Goal: Navigation & Orientation: Find specific page/section

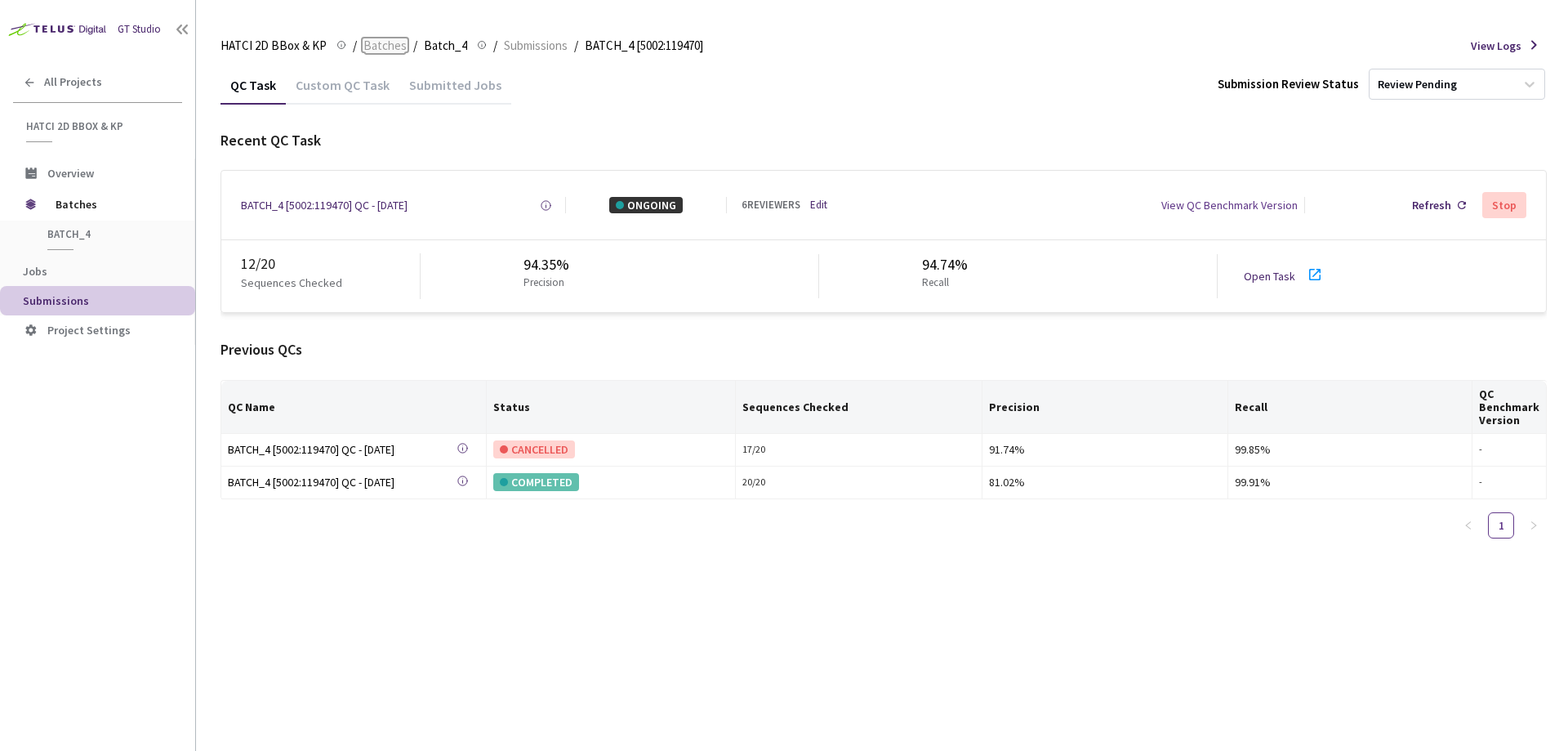
click at [387, 44] on span "Batches" at bounding box center [385, 46] width 44 height 20
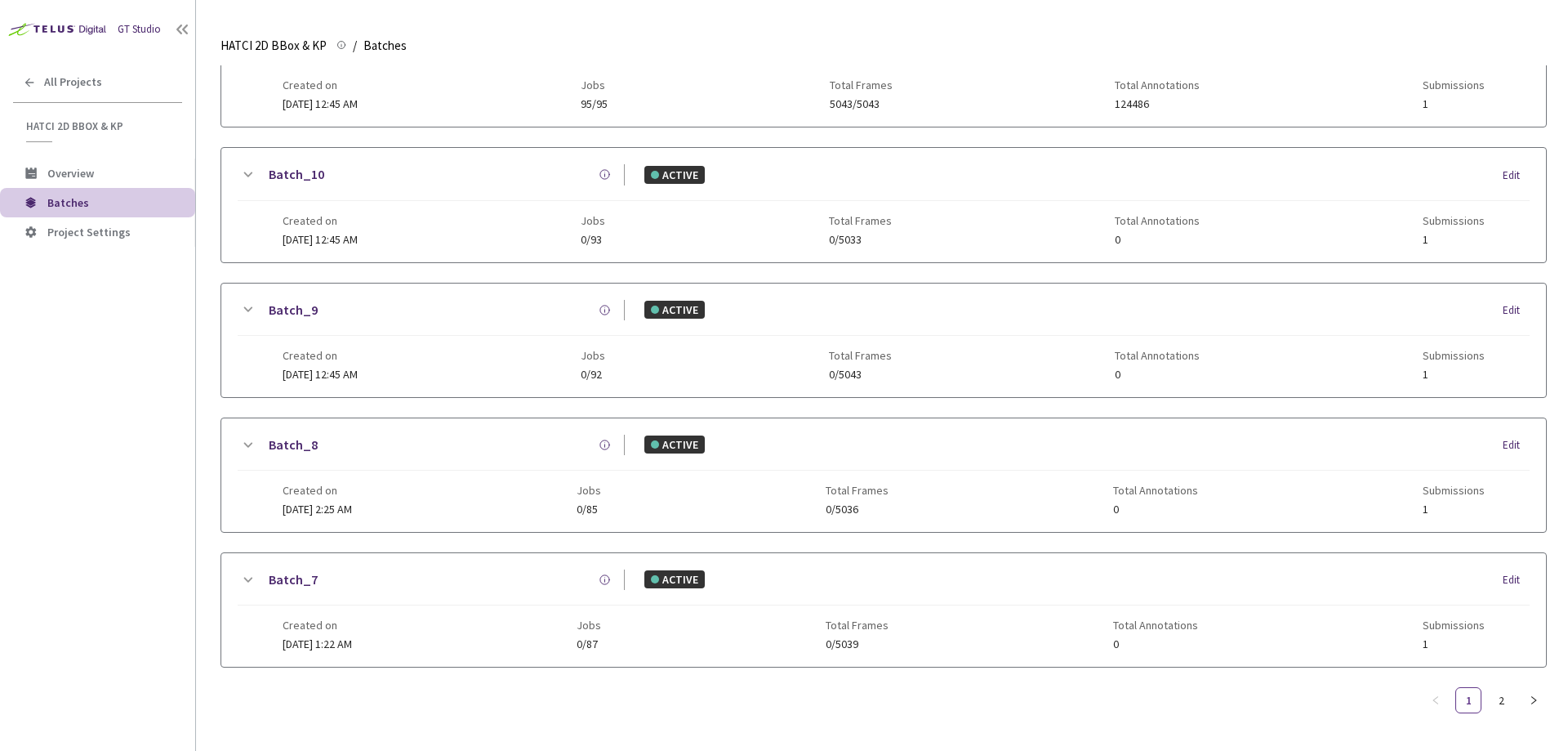
scroll to position [793, 0]
click at [1499, 687] on link "2" at bounding box center [1500, 699] width 25 height 25
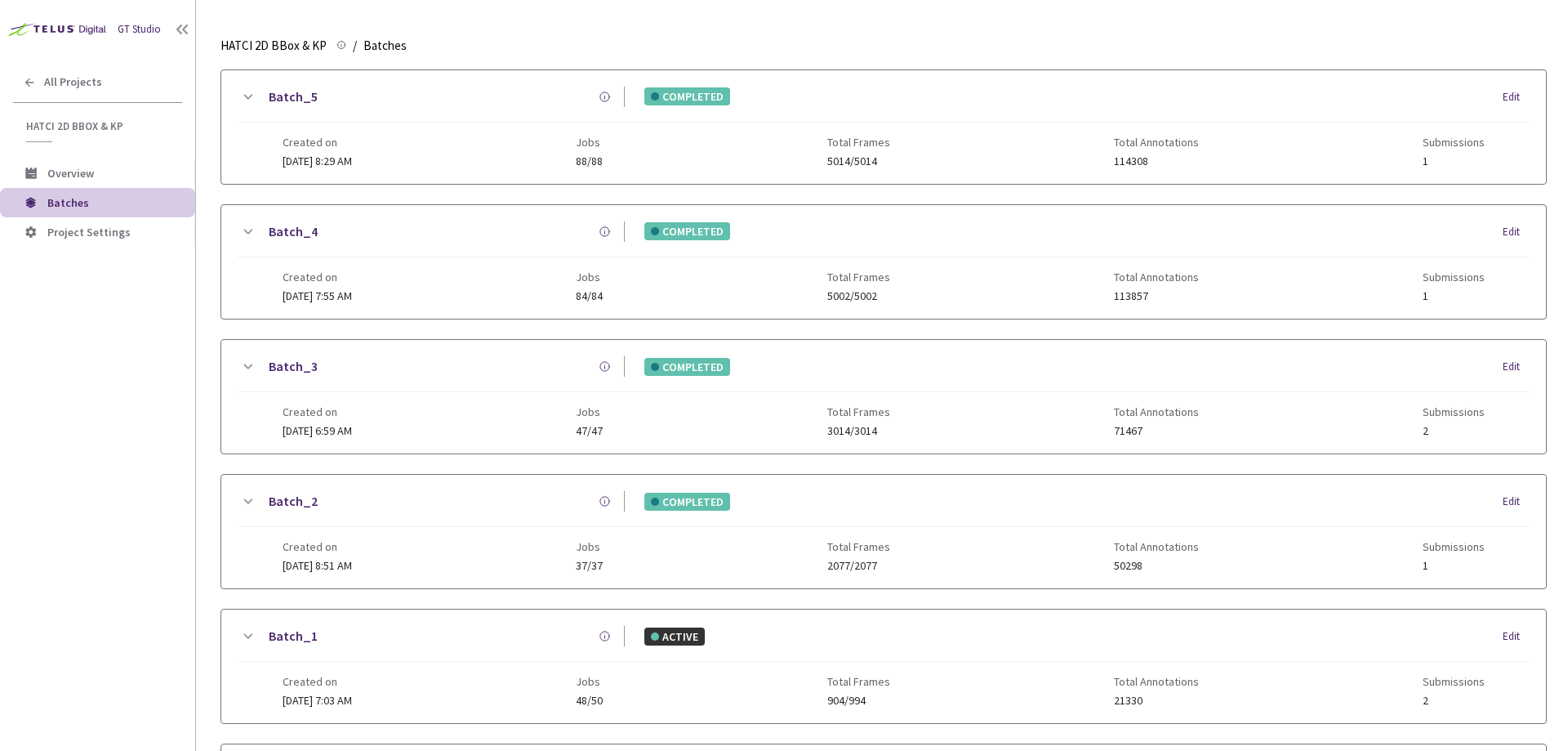
scroll to position [177, 0]
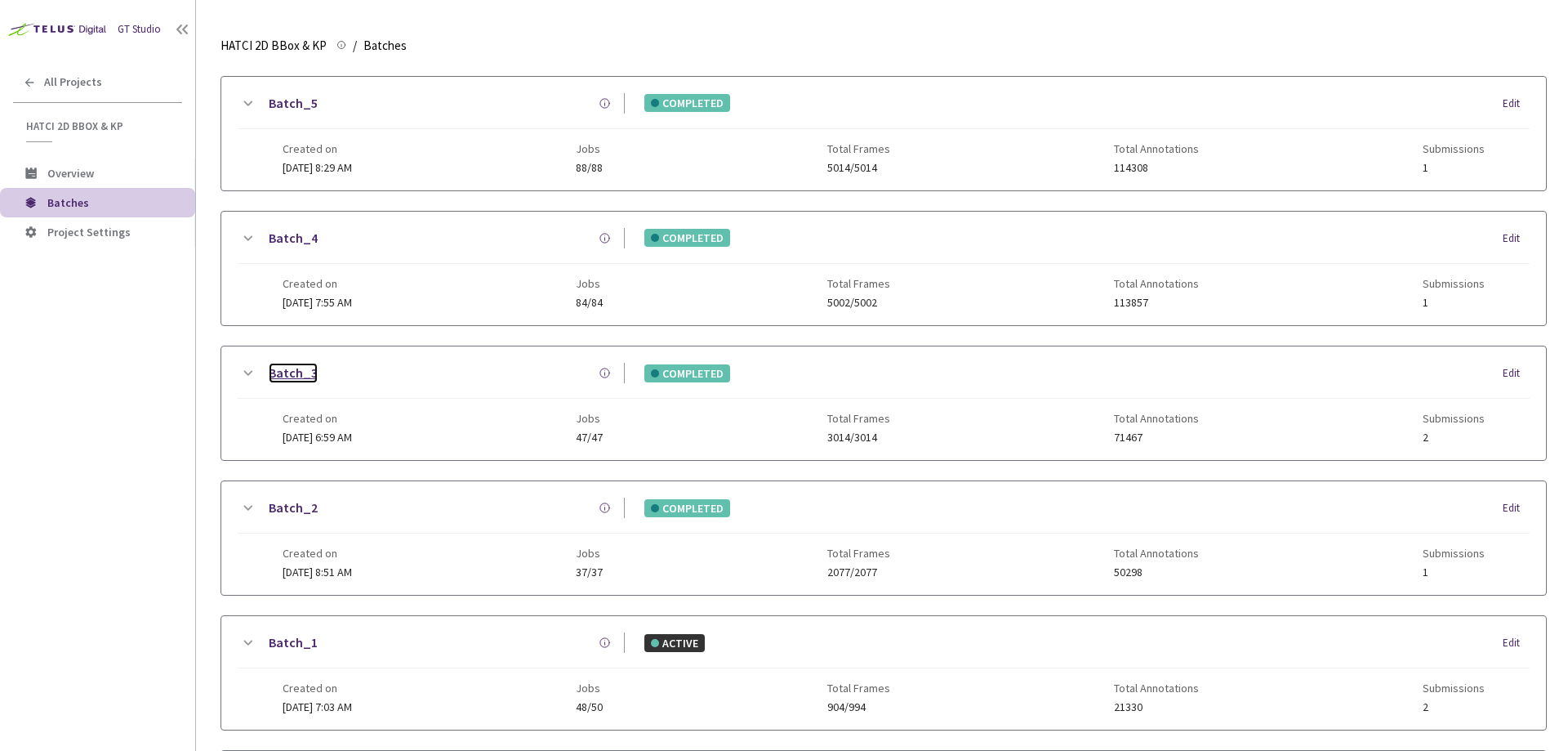
click at [289, 366] on link "Batch_3" at bounding box center [293, 373] width 49 height 21
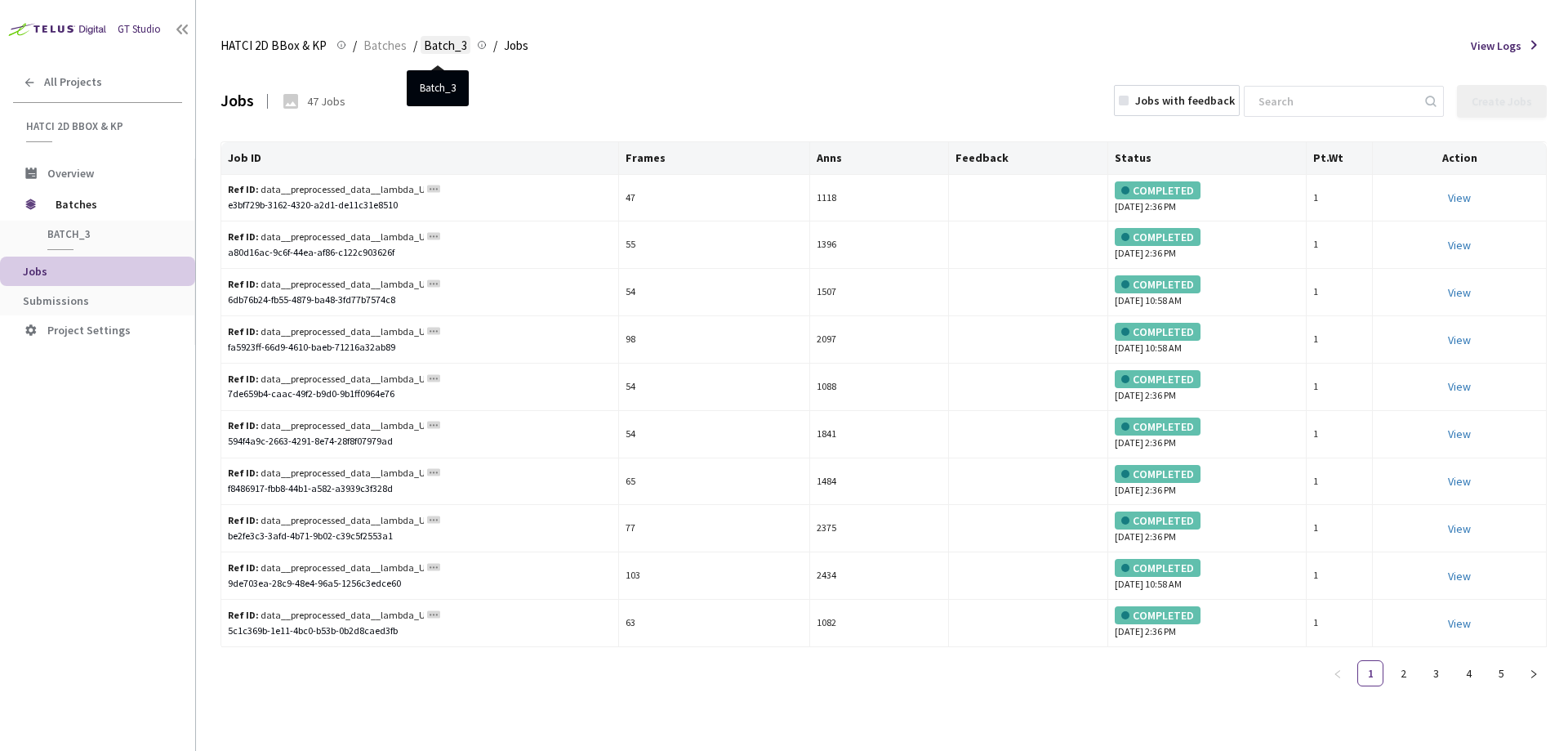
click at [446, 47] on span "Batch_3" at bounding box center [446, 46] width 44 height 20
click at [89, 303] on span "Submissions" at bounding box center [102, 301] width 159 height 14
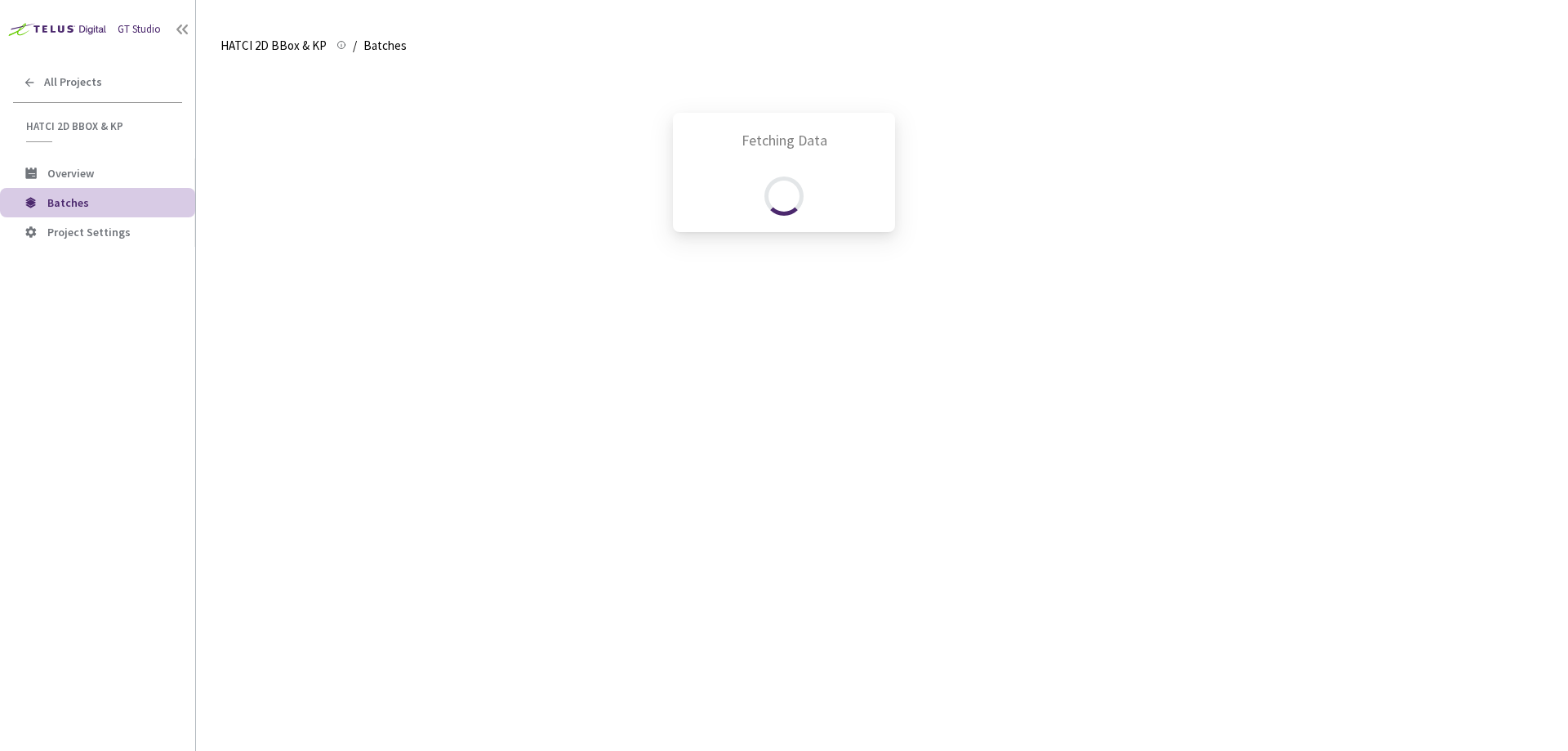
scroll to position [476, 0]
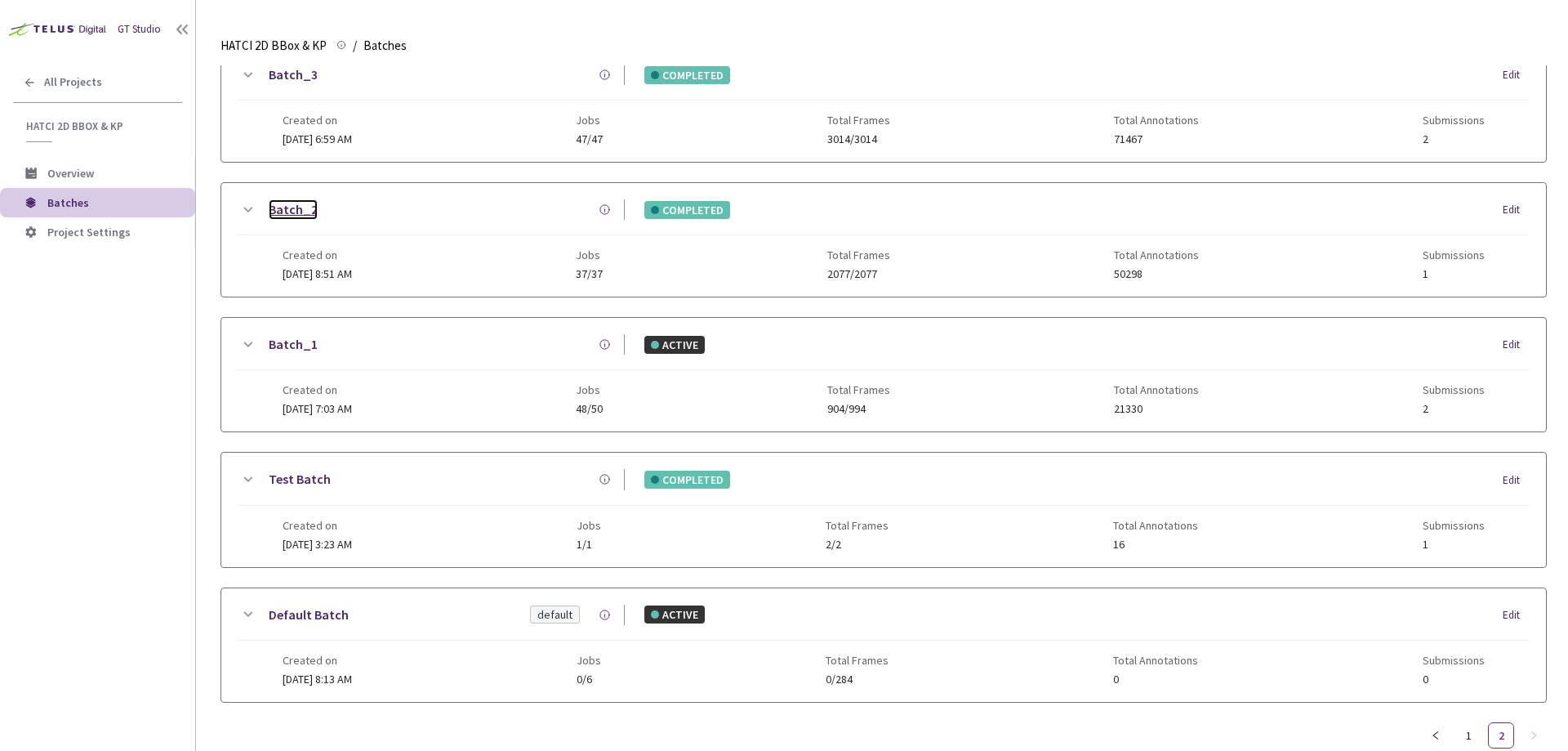
click at [306, 204] on link "Batch_2" at bounding box center [293, 210] width 49 height 21
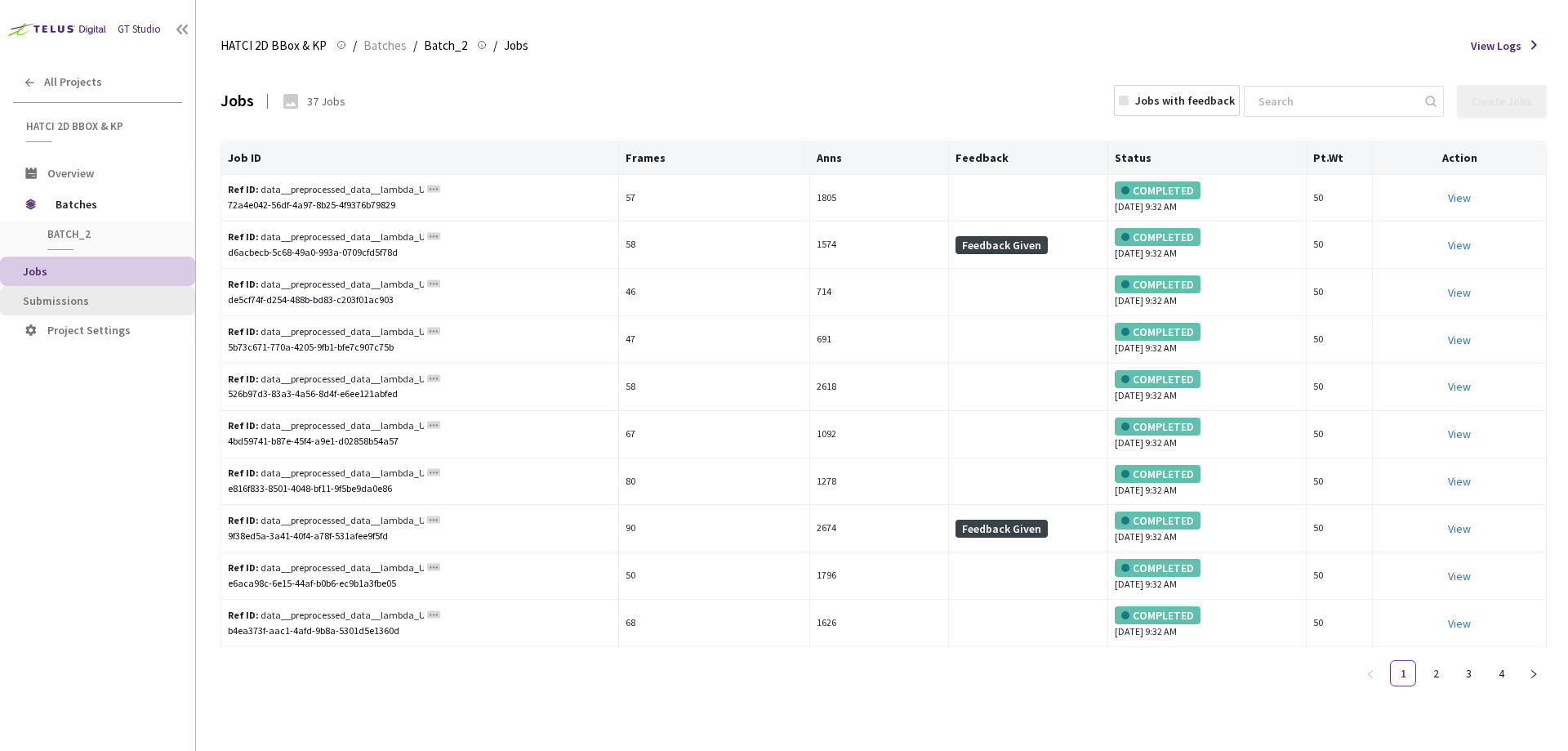
click at [108, 305] on span "Submissions" at bounding box center [102, 301] width 159 height 14
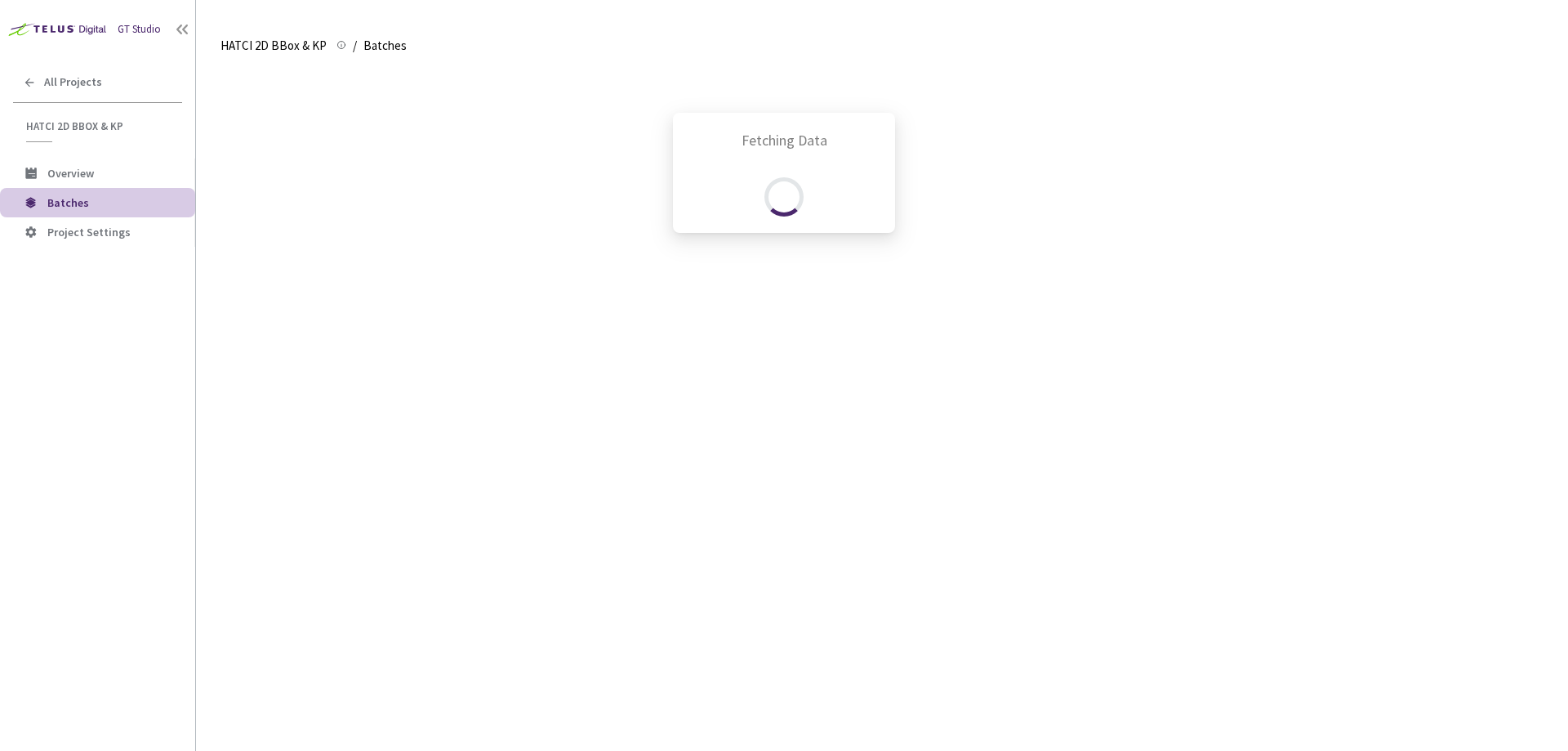
scroll to position [523, 0]
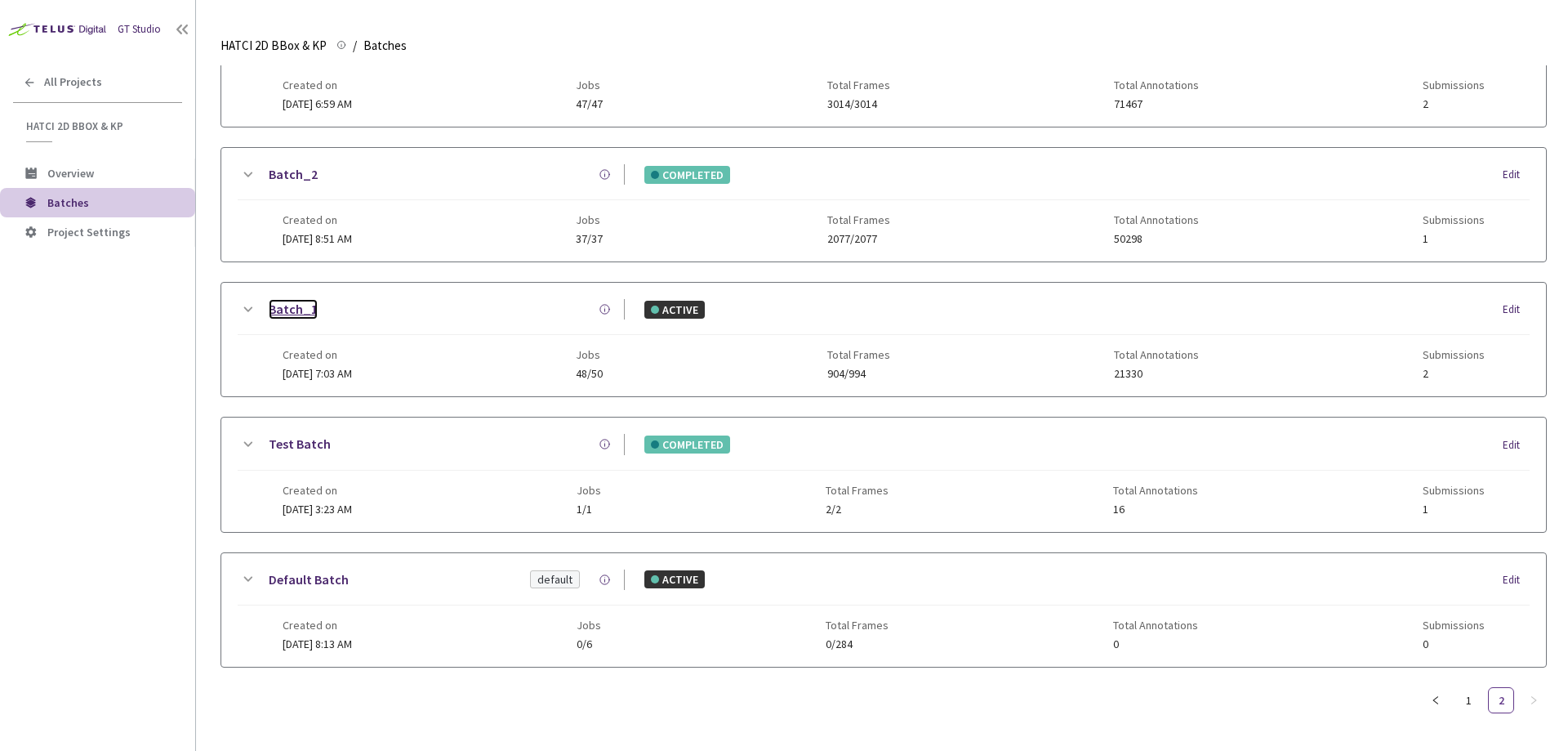
click at [310, 299] on link "Batch_1" at bounding box center [293, 309] width 49 height 21
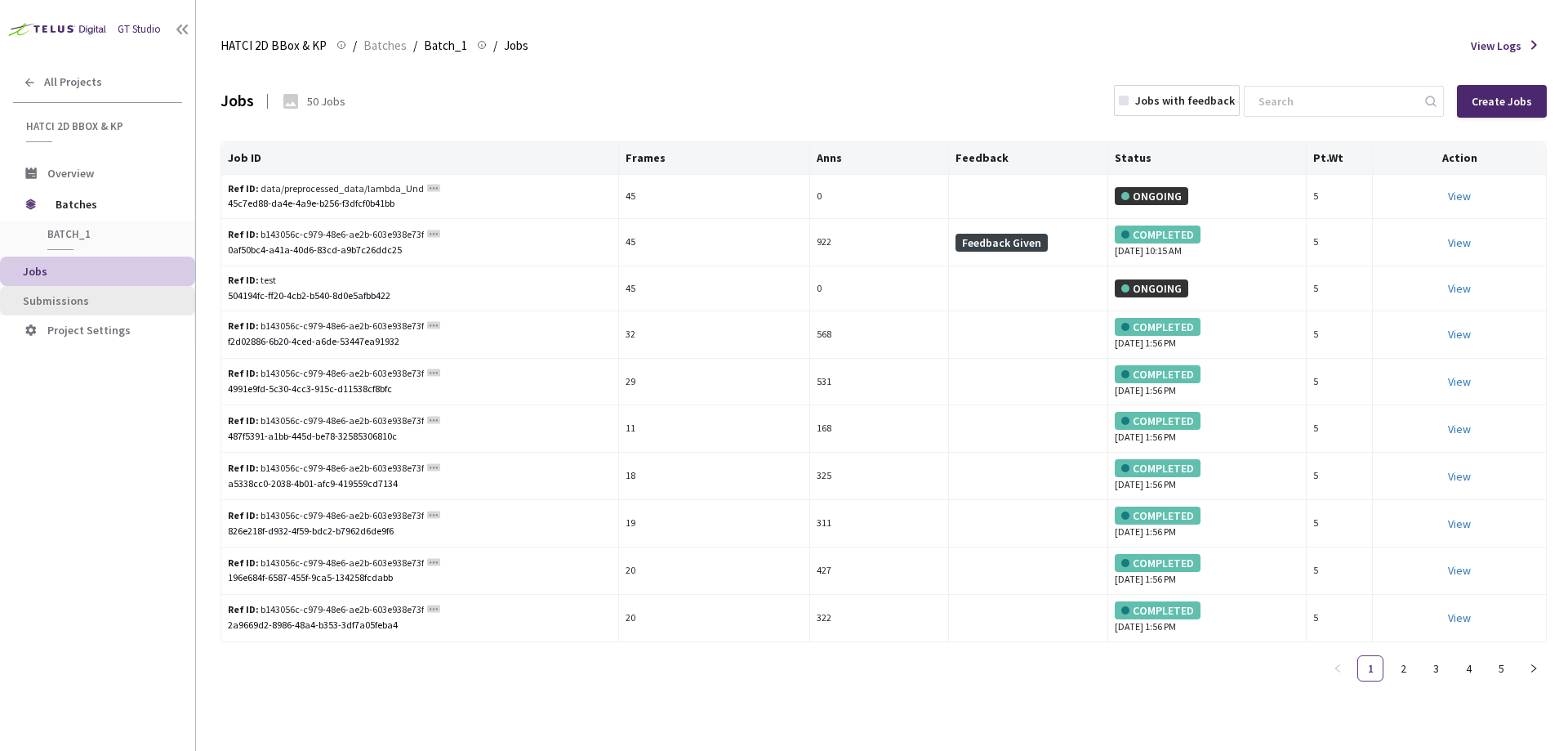
click at [118, 307] on span "Submissions" at bounding box center [102, 301] width 159 height 14
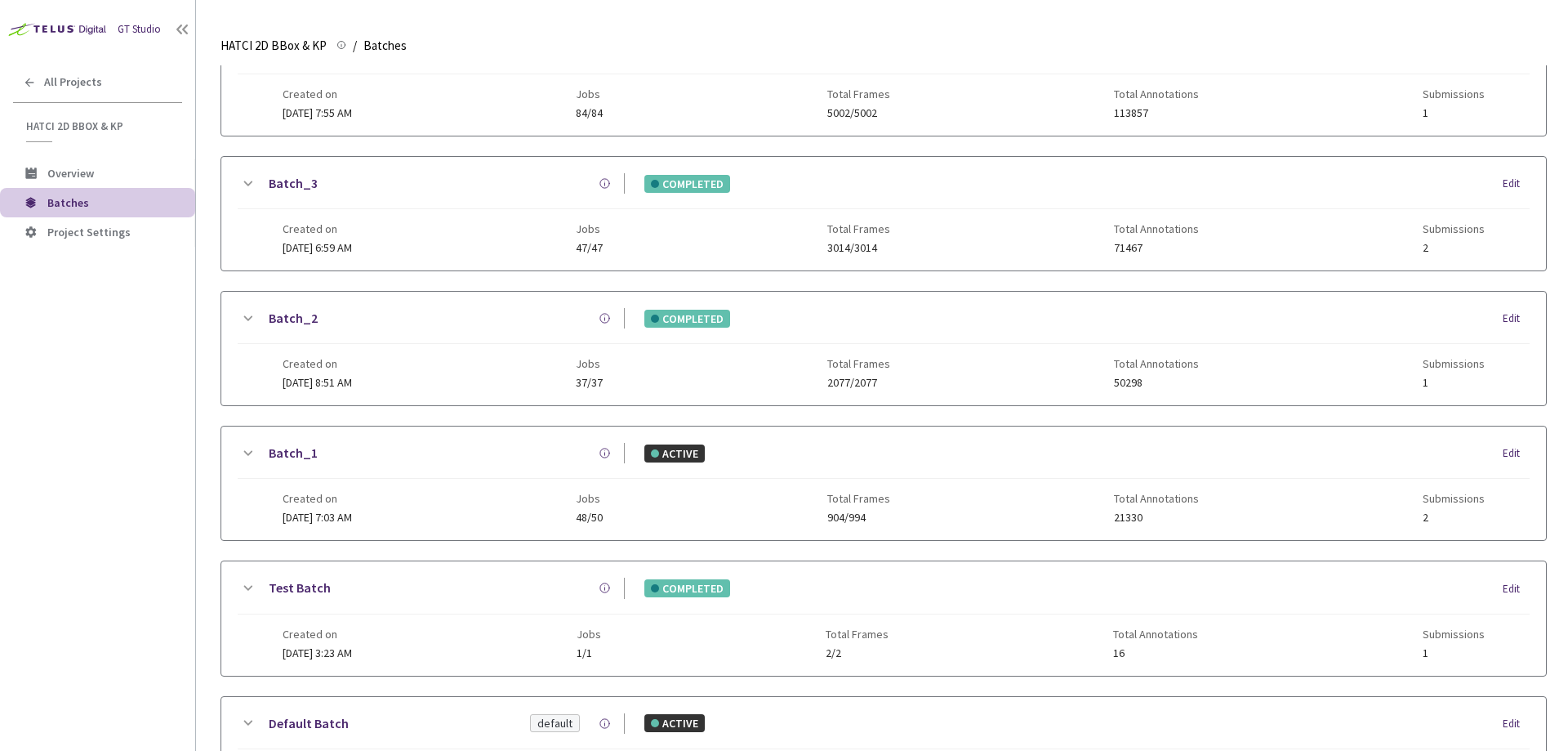
scroll to position [196, 0]
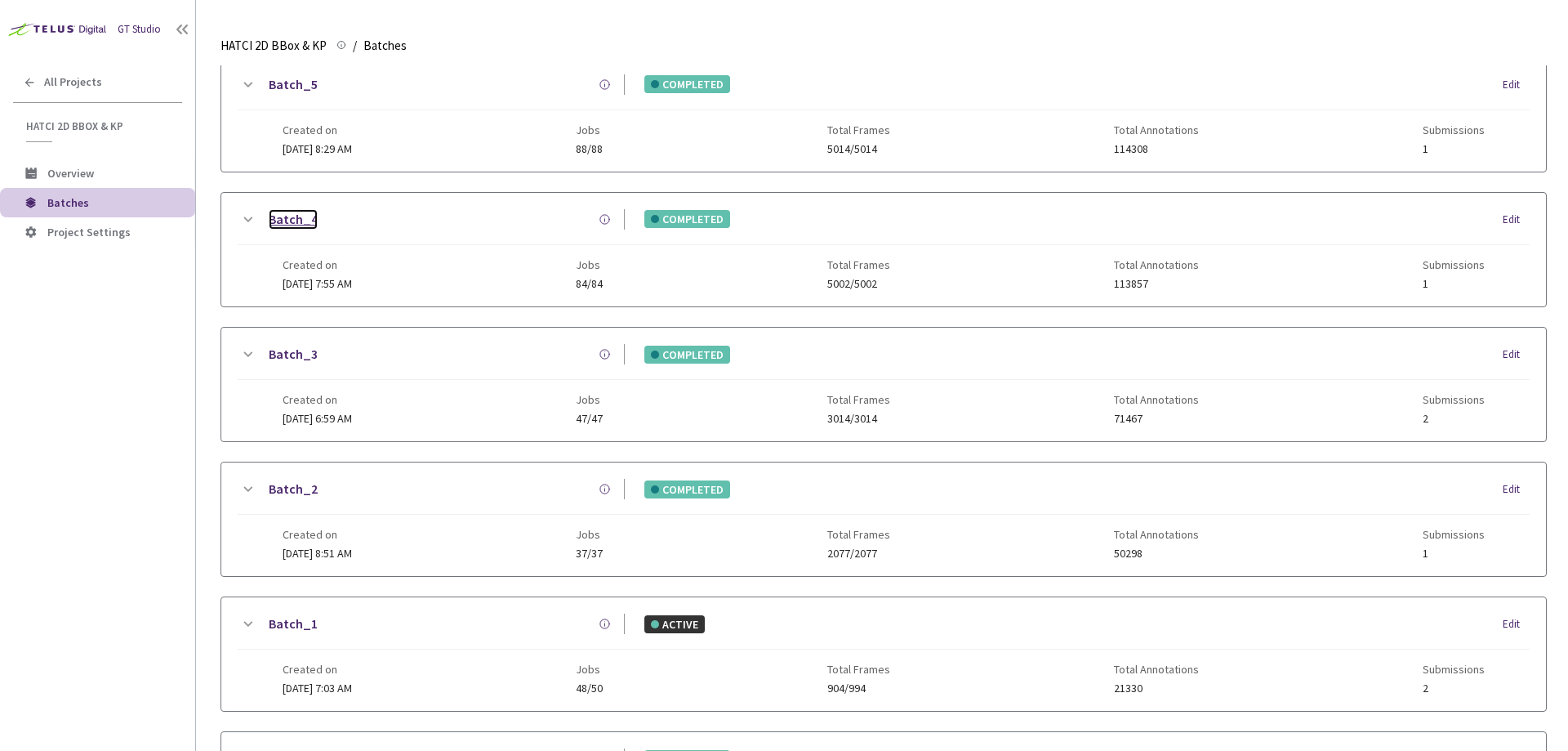
click at [292, 219] on link "Batch_4" at bounding box center [293, 219] width 49 height 21
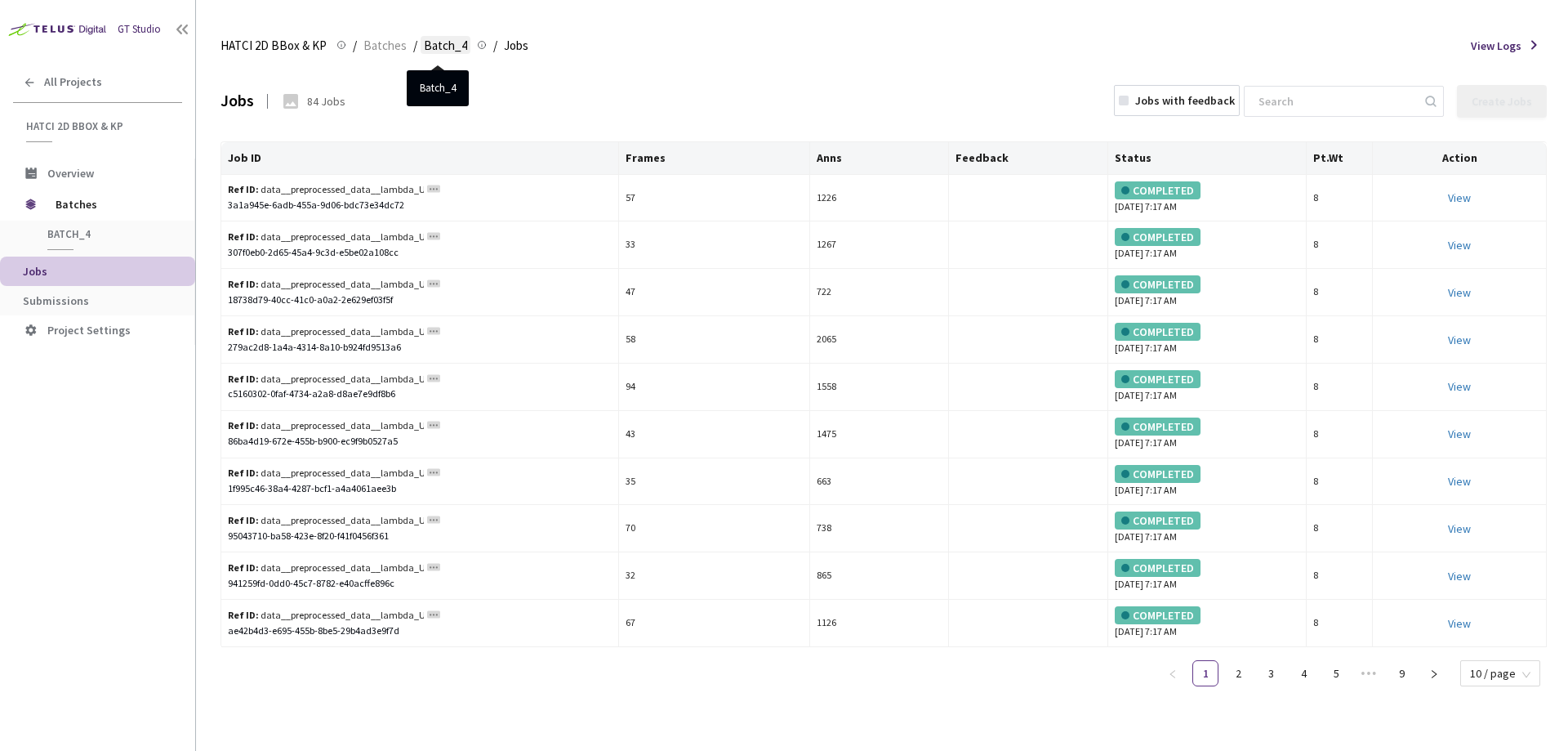
click at [439, 46] on span "Batch_4" at bounding box center [446, 46] width 44 height 20
click at [105, 311] on li "Submissions" at bounding box center [97, 301] width 196 height 30
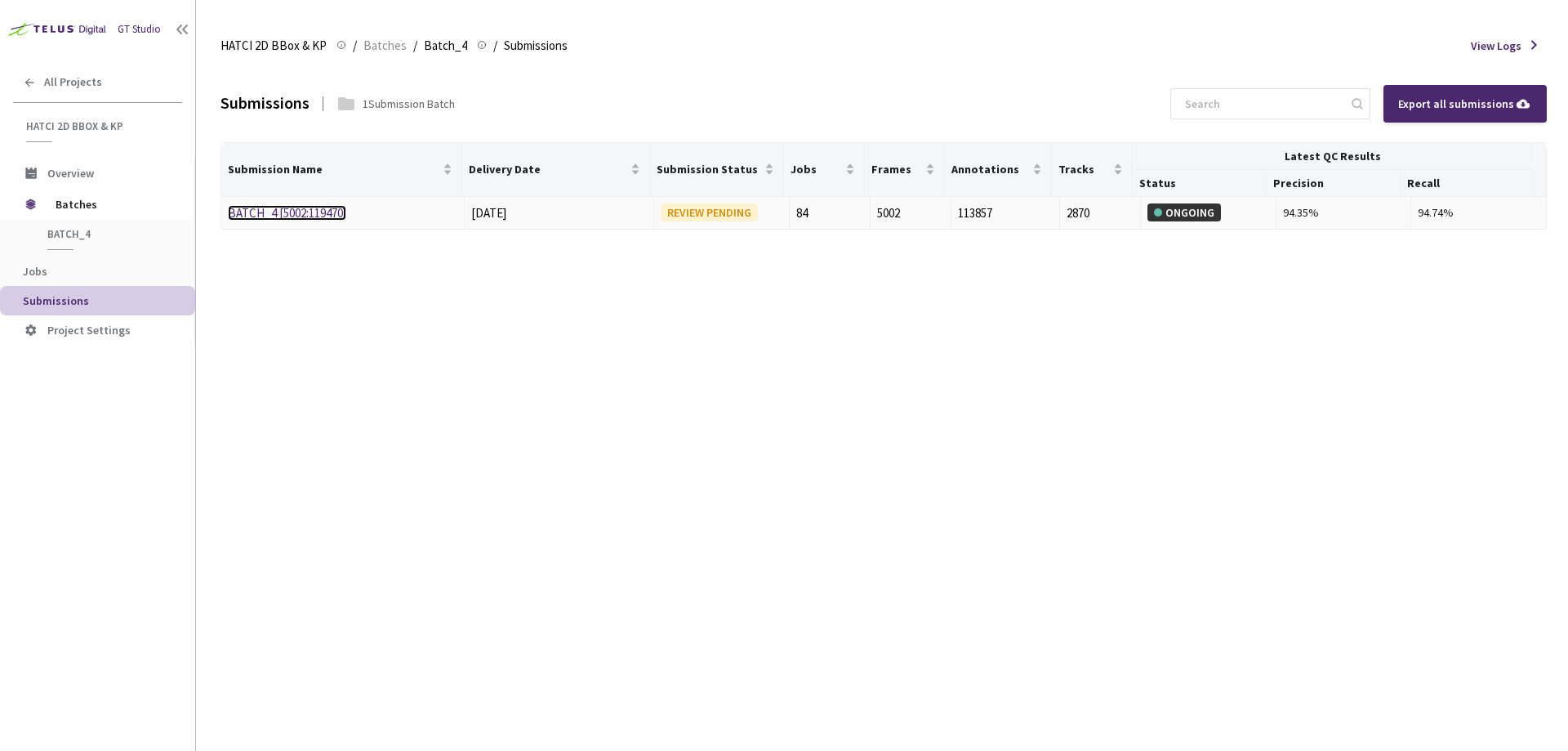
click at [266, 206] on link "BATCH_4 [5002:119470]" at bounding box center [286, 213] width 118 height 16
